Goal: Transaction & Acquisition: Purchase product/service

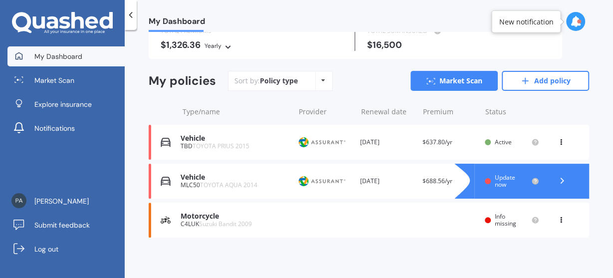
scroll to position [78, 0]
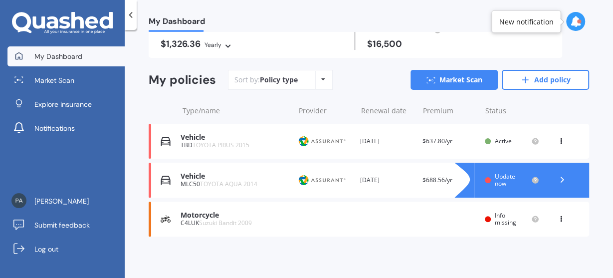
click at [401, 224] on div "Motorcycle C4LUK Suzuki Bandit 2009 Renewal date Premium You are paying Yearly …" at bounding box center [369, 218] width 440 height 35
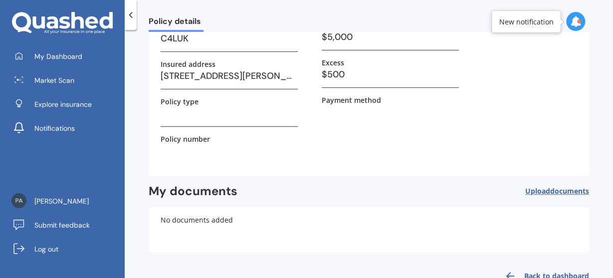
scroll to position [142, 0]
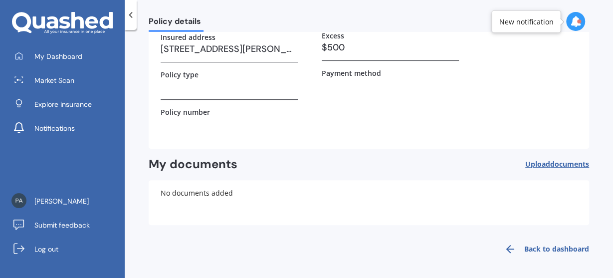
click at [576, 26] on icon at bounding box center [575, 21] width 11 height 11
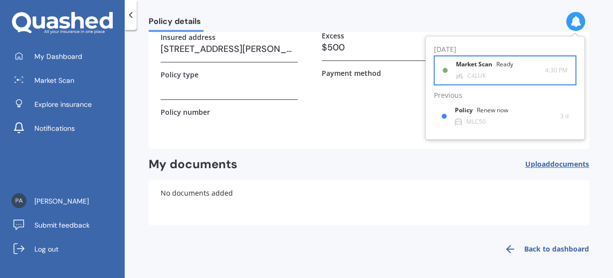
click at [535, 62] on div "Market [DEMOGRAPHIC_DATA] Ready C4LUK" at bounding box center [499, 70] width 89 height 18
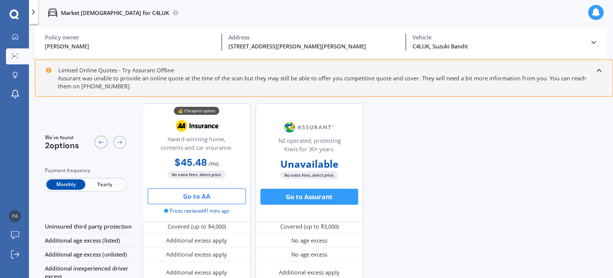
scroll to position [0, 0]
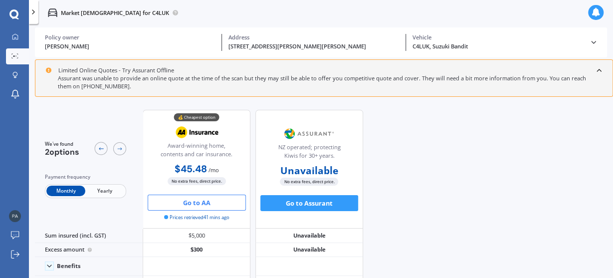
click at [203, 201] on button "Go to AA" at bounding box center [197, 202] width 98 height 16
